Goal: Information Seeking & Learning: Learn about a topic

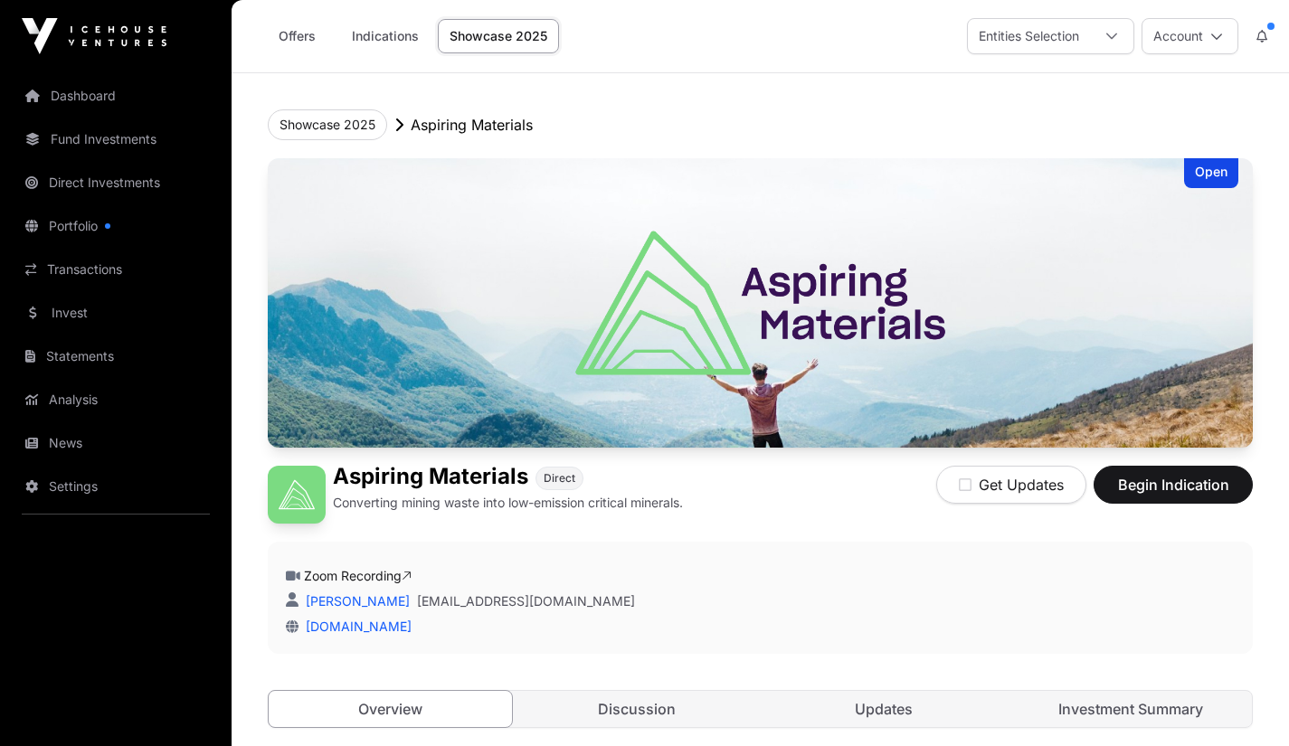
click at [648, 706] on link "Discussion" at bounding box center [637, 709] width 243 height 36
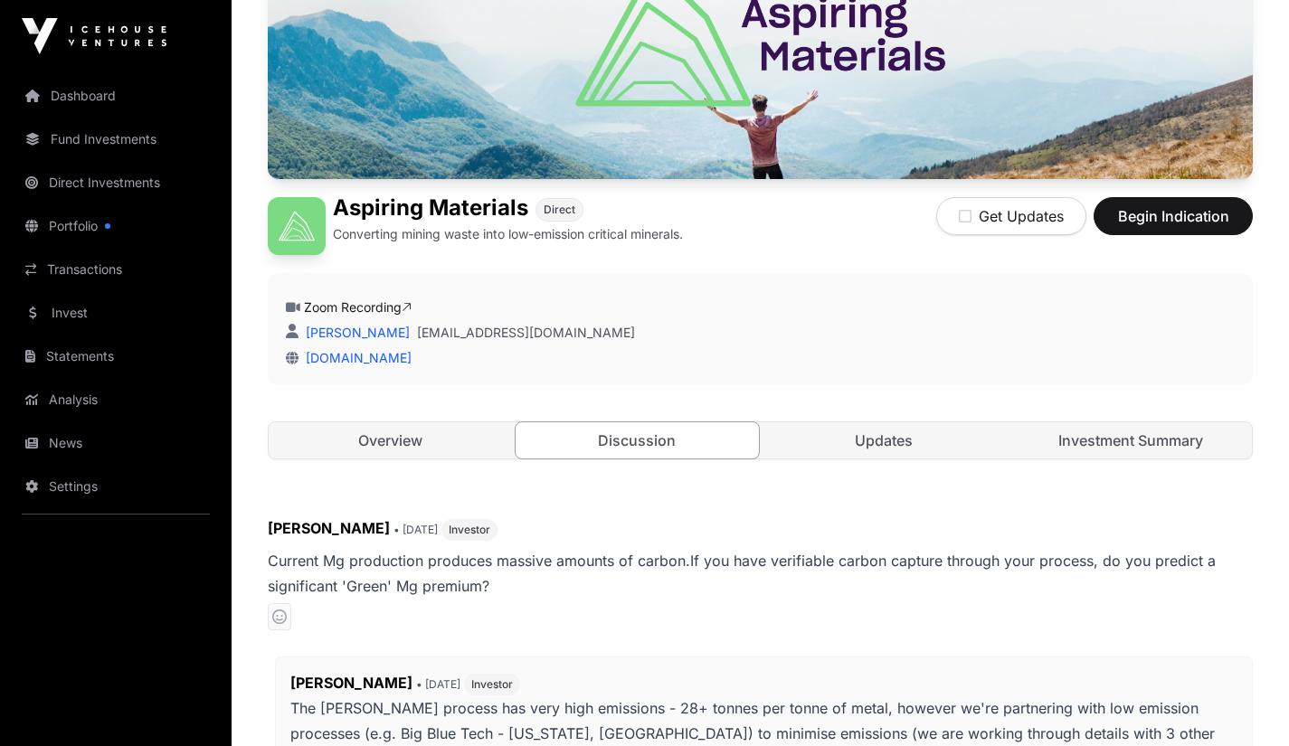
scroll to position [270, 0]
click at [905, 441] on link "Updates" at bounding box center [884, 440] width 243 height 36
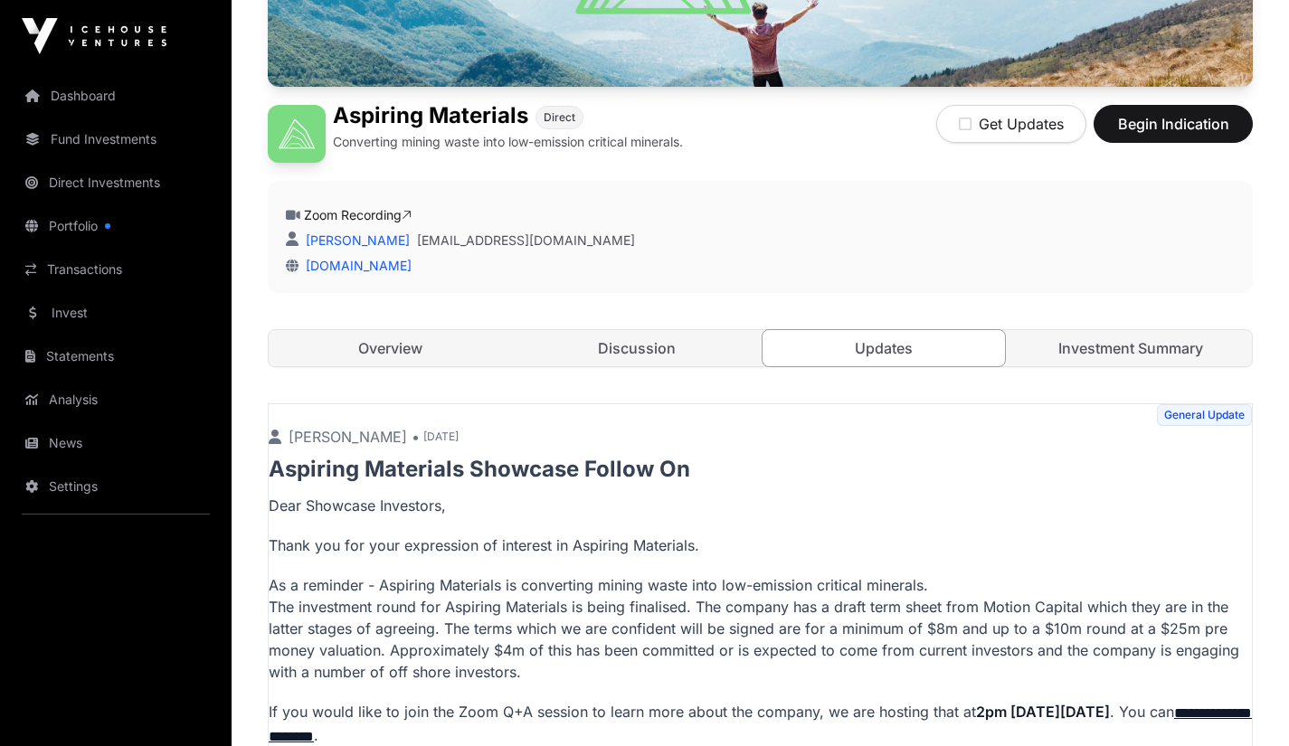
scroll to position [357, 0]
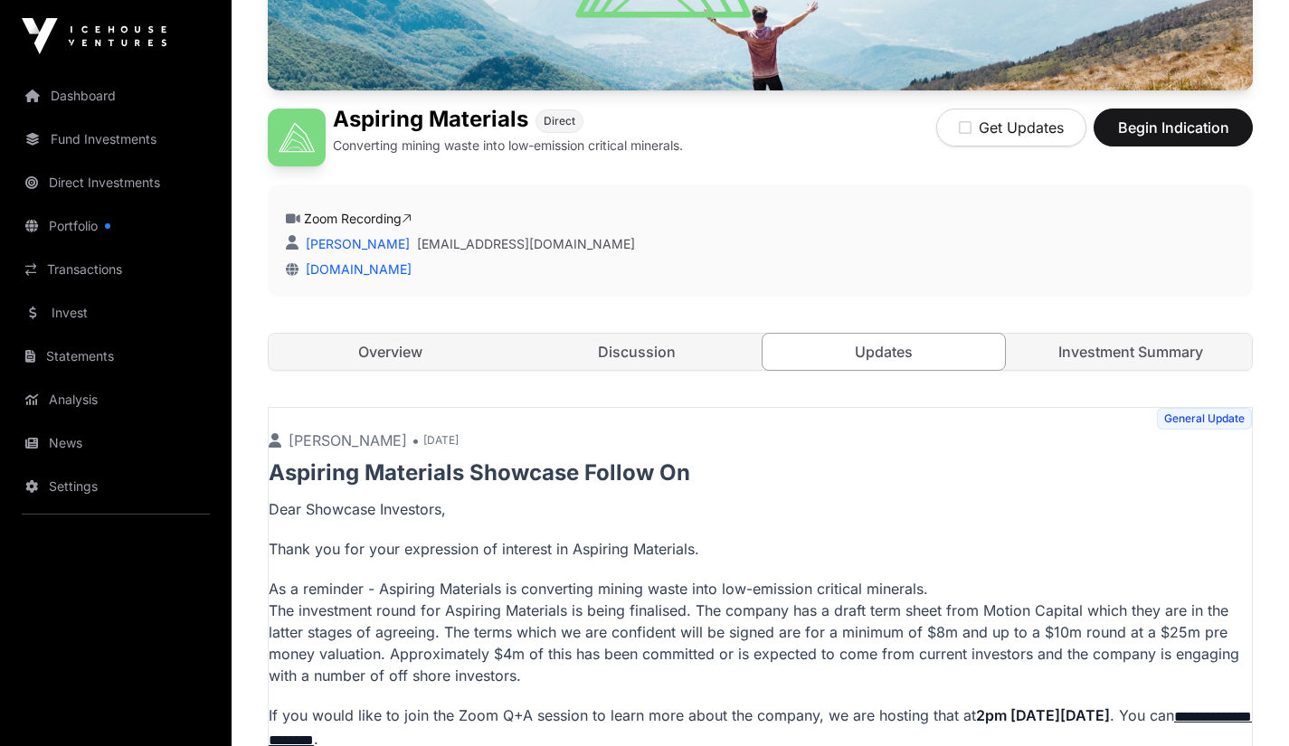
click at [1175, 356] on link "Investment Summary" at bounding box center [1130, 352] width 243 height 36
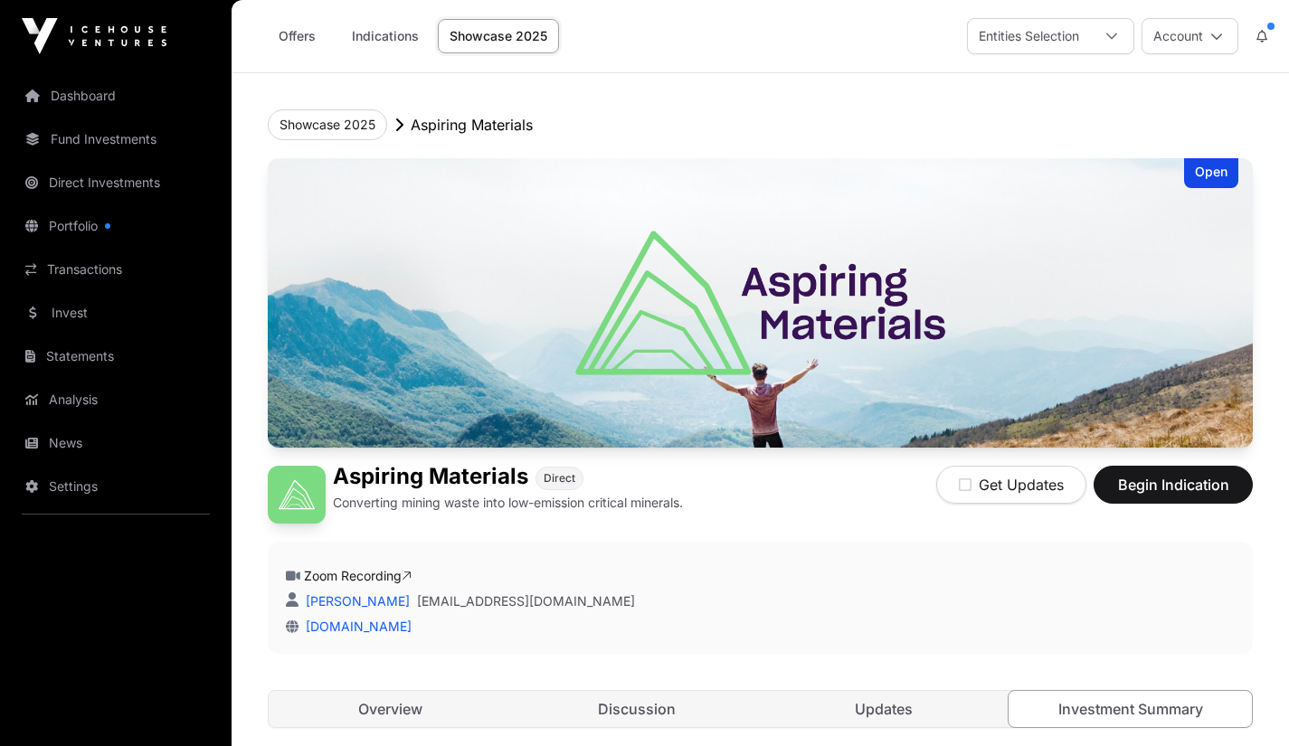
click at [82, 322] on link "Invest" at bounding box center [115, 313] width 203 height 40
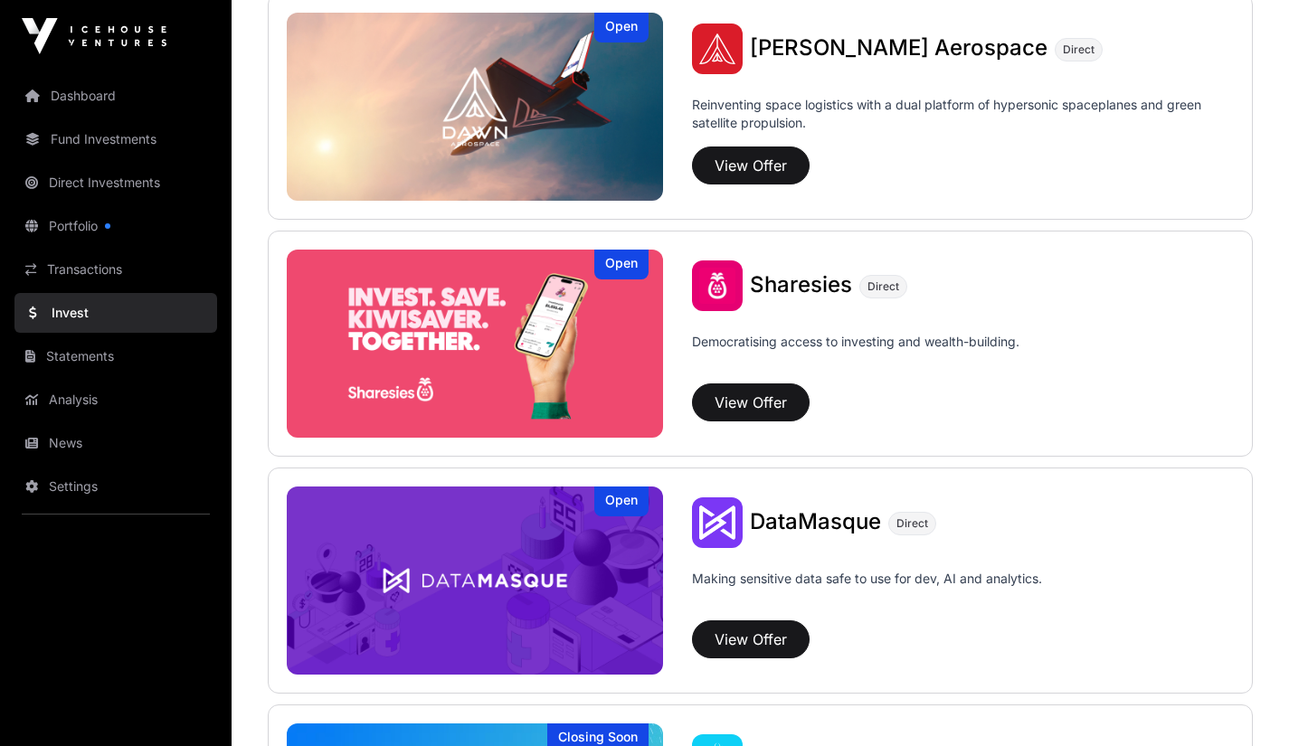
scroll to position [2161, 0]
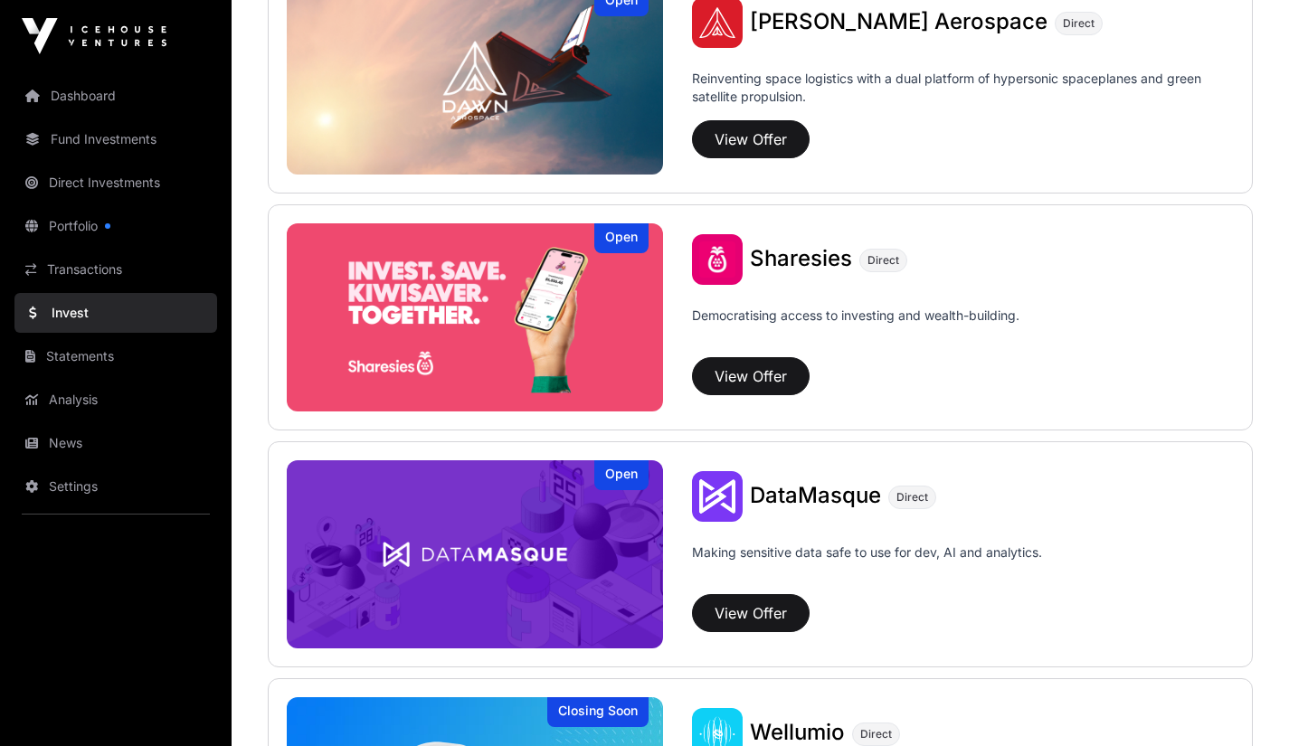
click at [546, 341] on img at bounding box center [475, 317] width 376 height 188
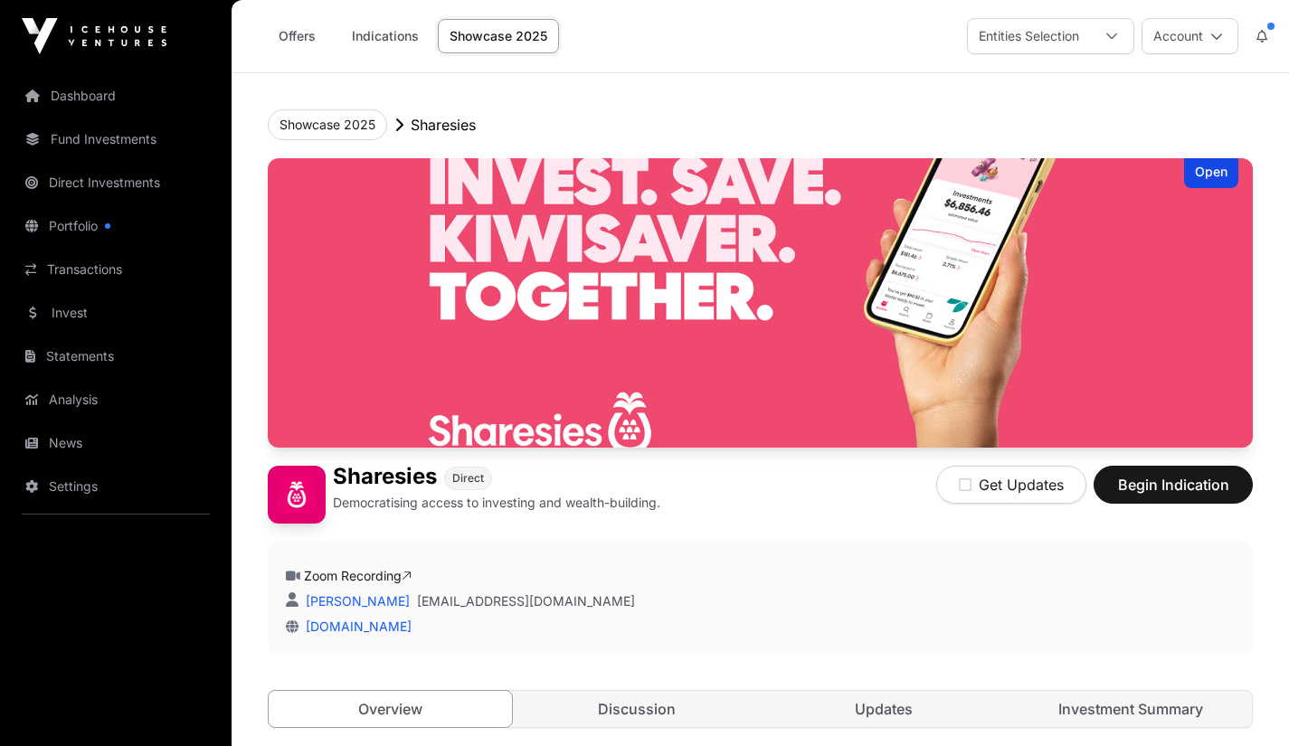
click at [386, 573] on link "Zoom Recording" at bounding box center [358, 575] width 108 height 15
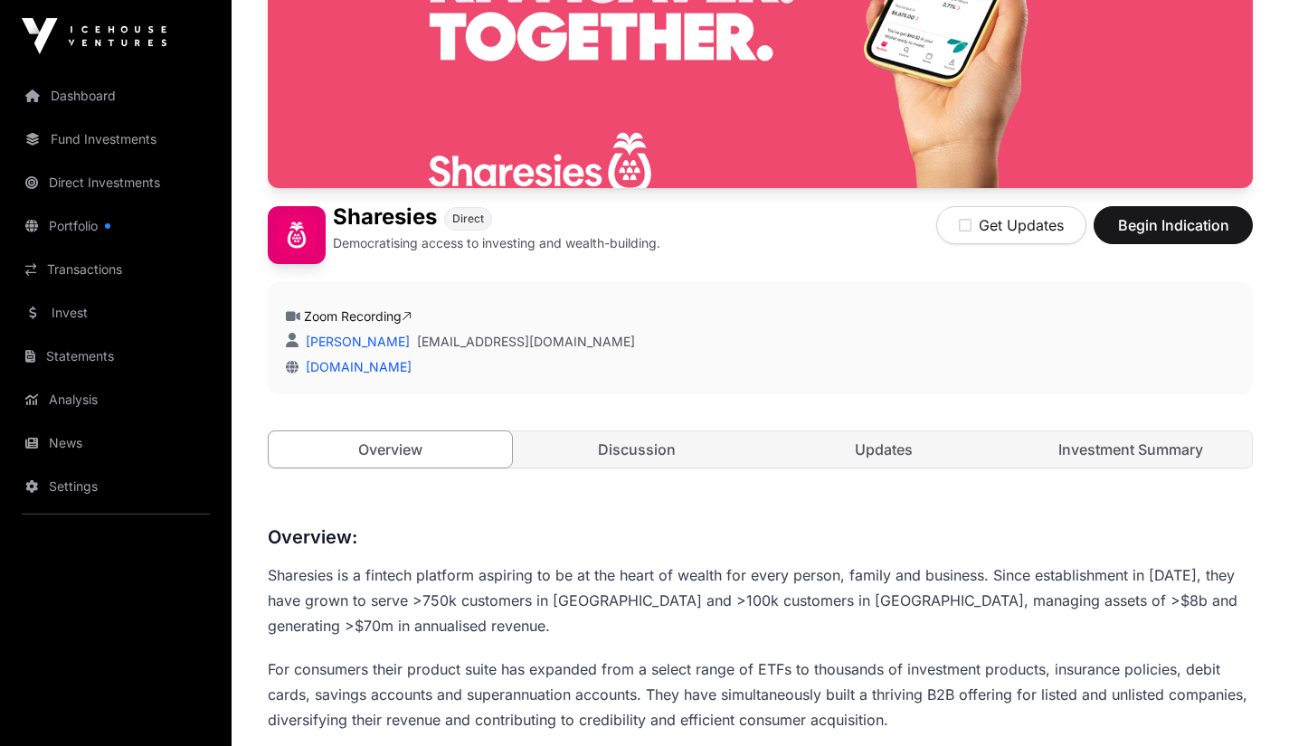
scroll to position [261, 0]
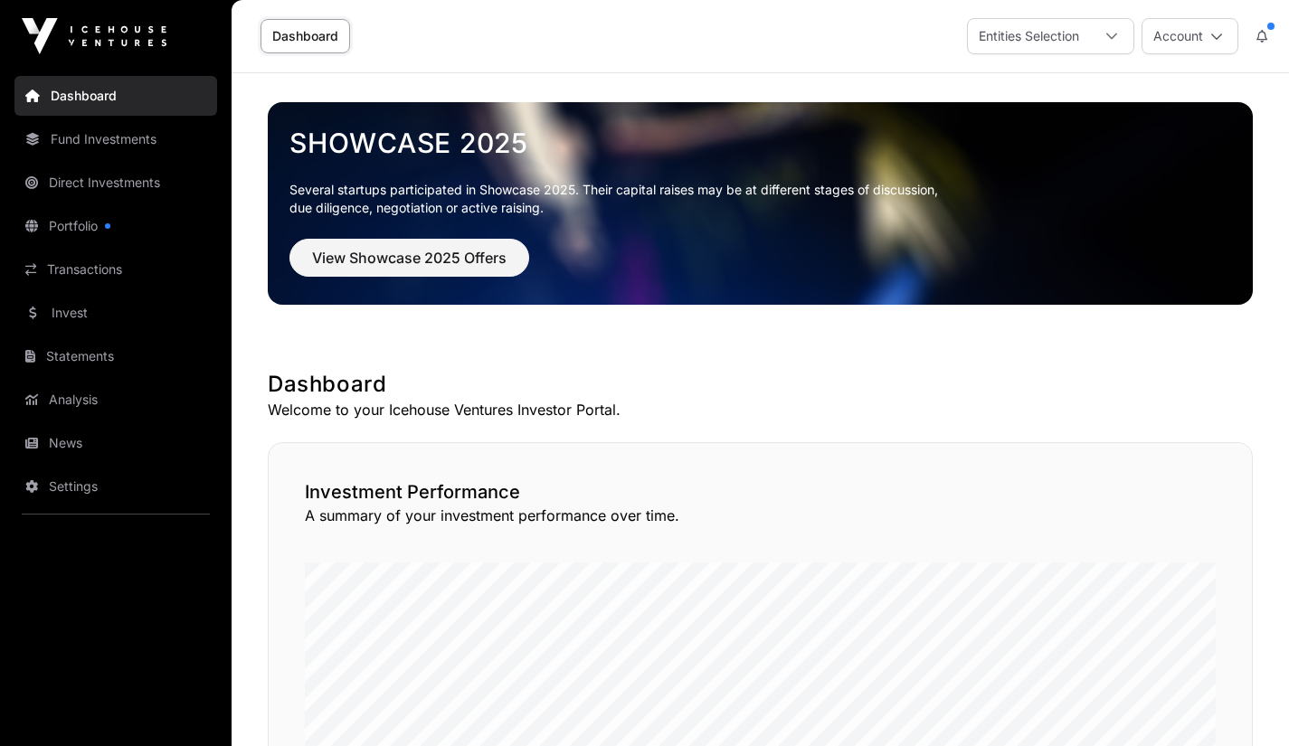
click at [96, 225] on link "Portfolio" at bounding box center [115, 226] width 203 height 40
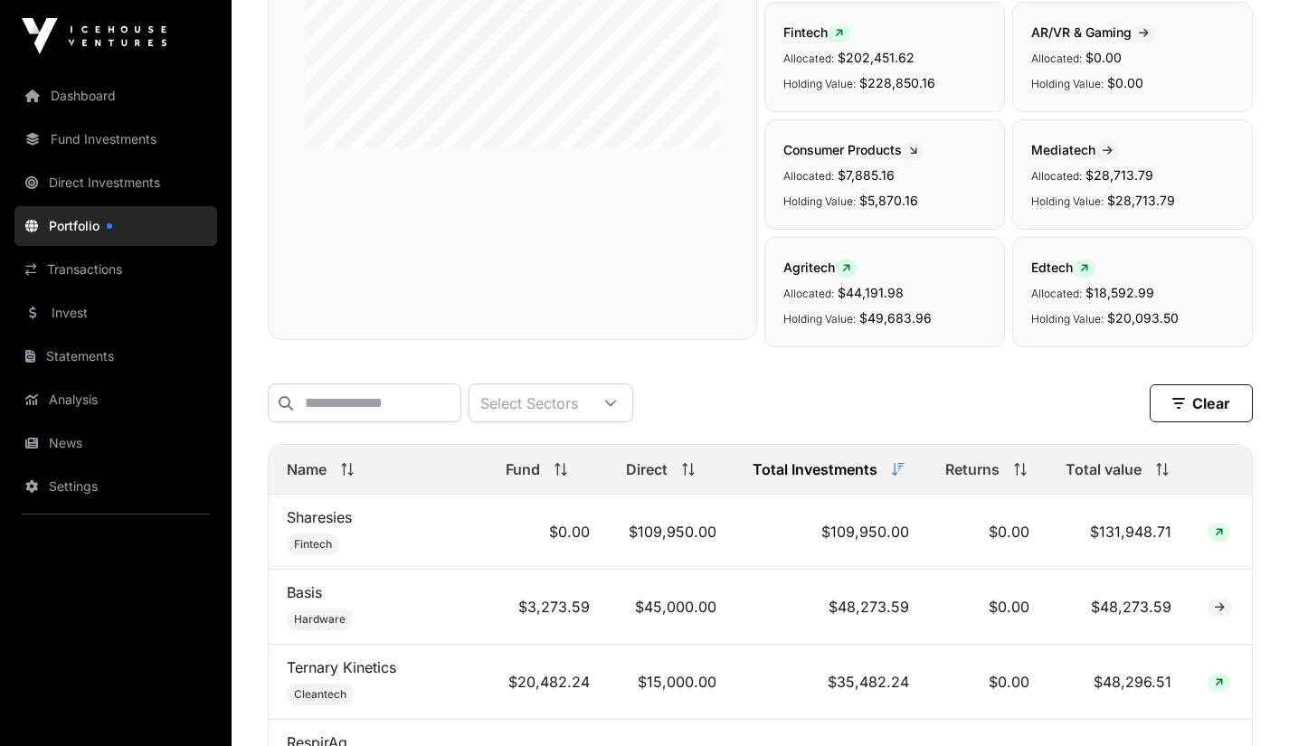
scroll to position [397, 0]
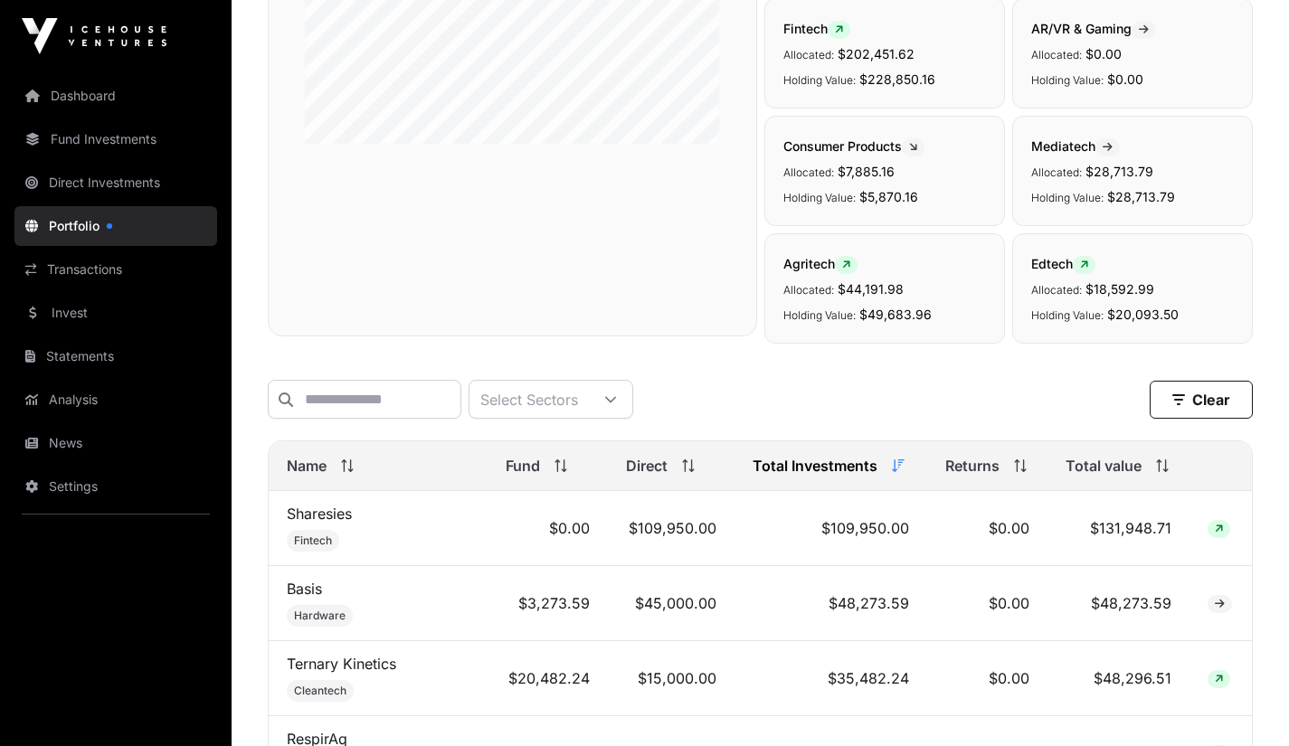
click at [328, 523] on link "Sharesies" at bounding box center [319, 514] width 65 height 18
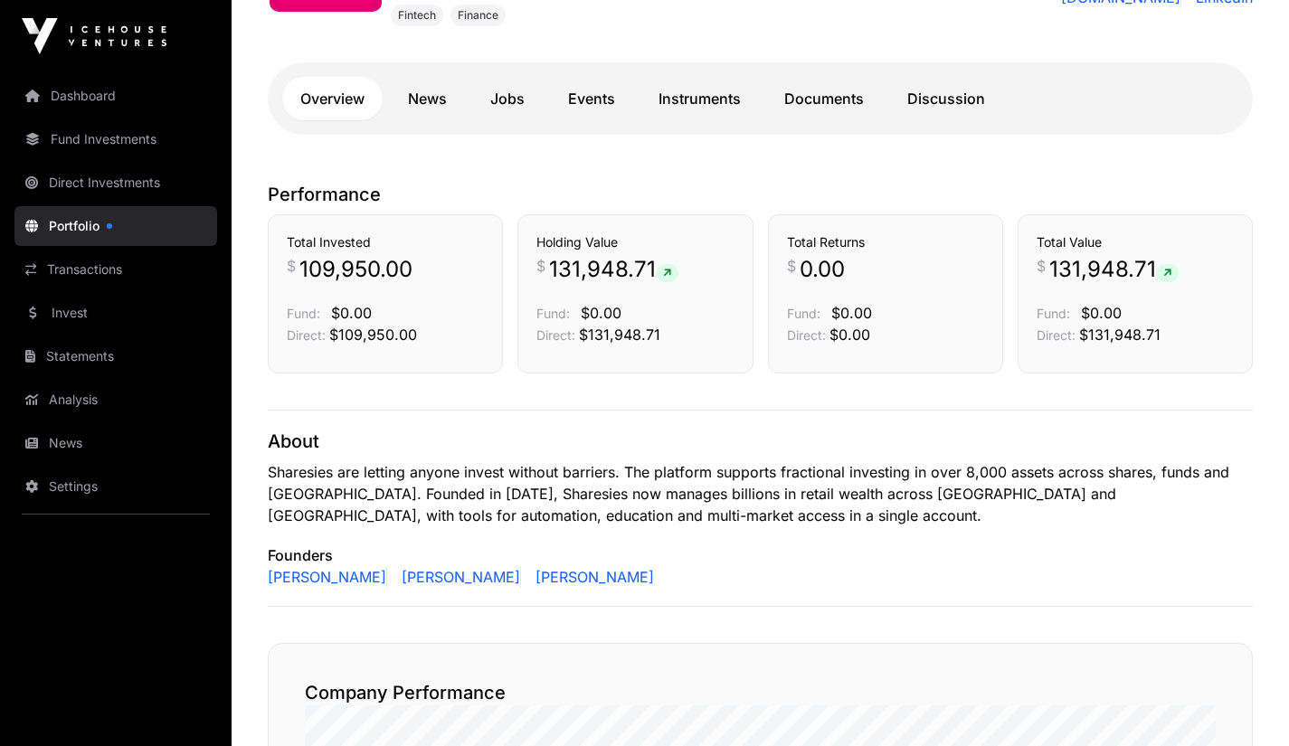
scroll to position [379, 0]
